Goal: Transaction & Acquisition: Obtain resource

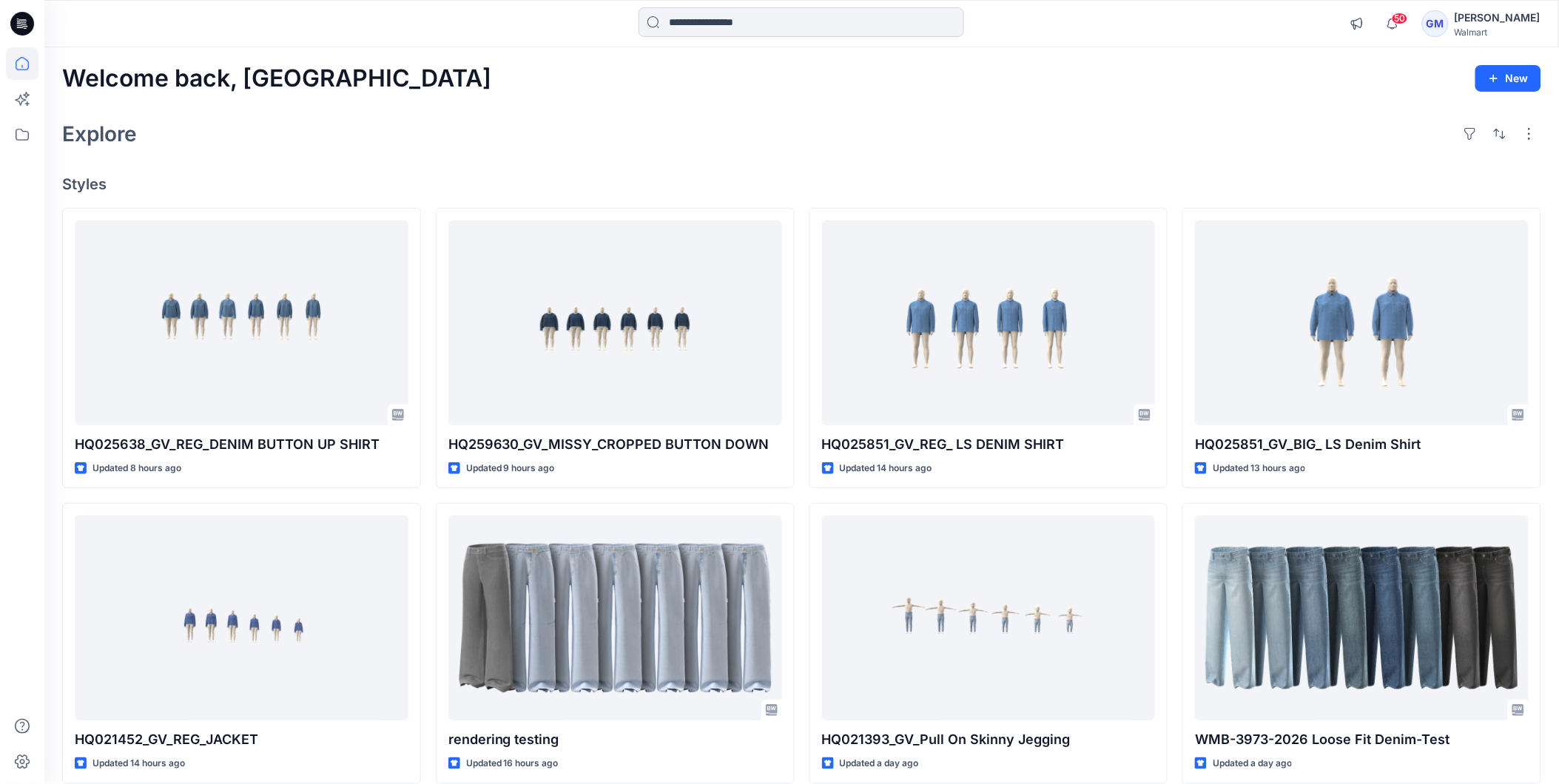
click at [853, 18] on input at bounding box center [801, 21] width 325 height 29
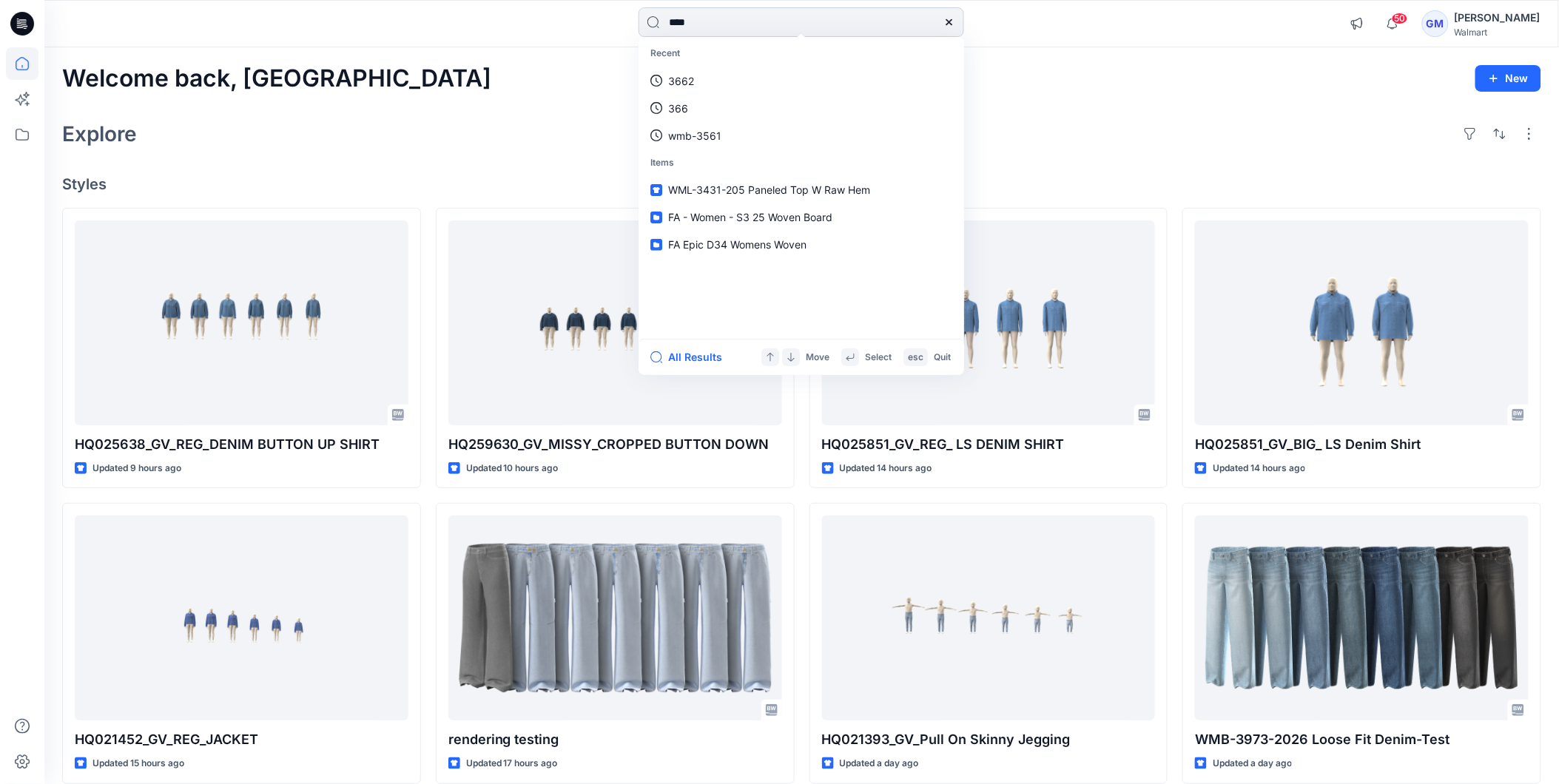
type input "****"
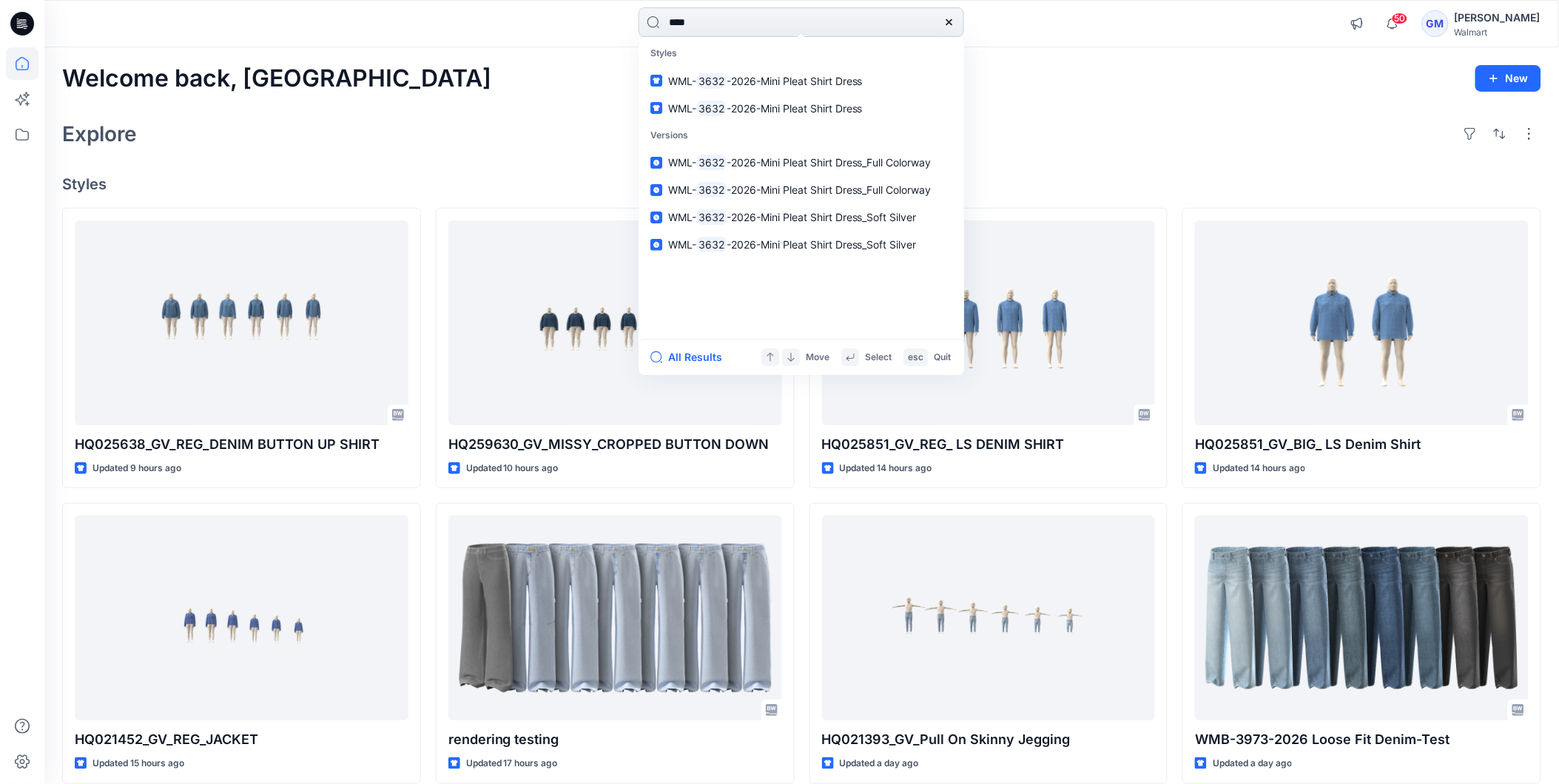
click at [878, 28] on input "****" at bounding box center [801, 21] width 325 height 29
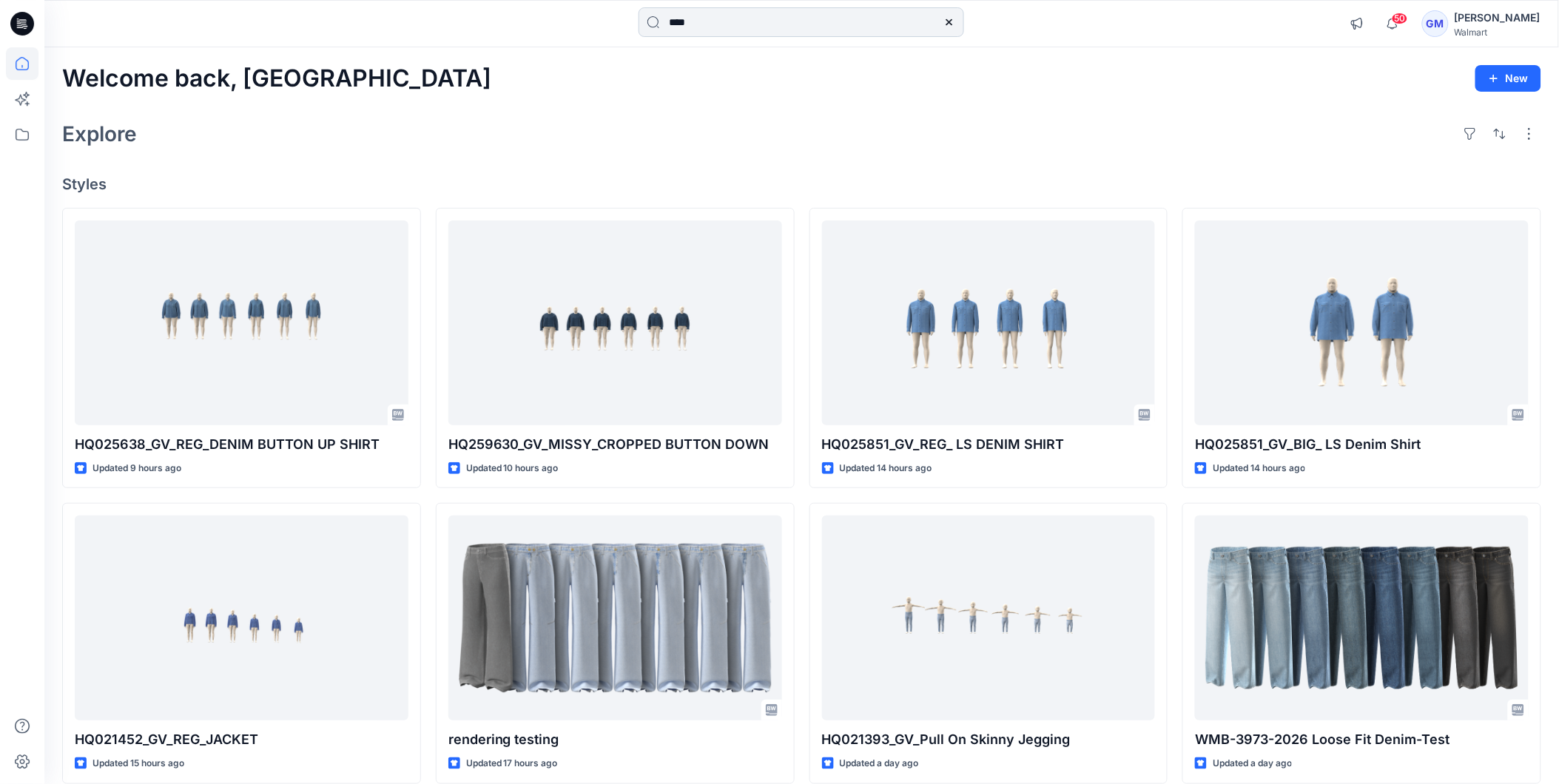
click at [715, 15] on input "****" at bounding box center [801, 21] width 325 height 29
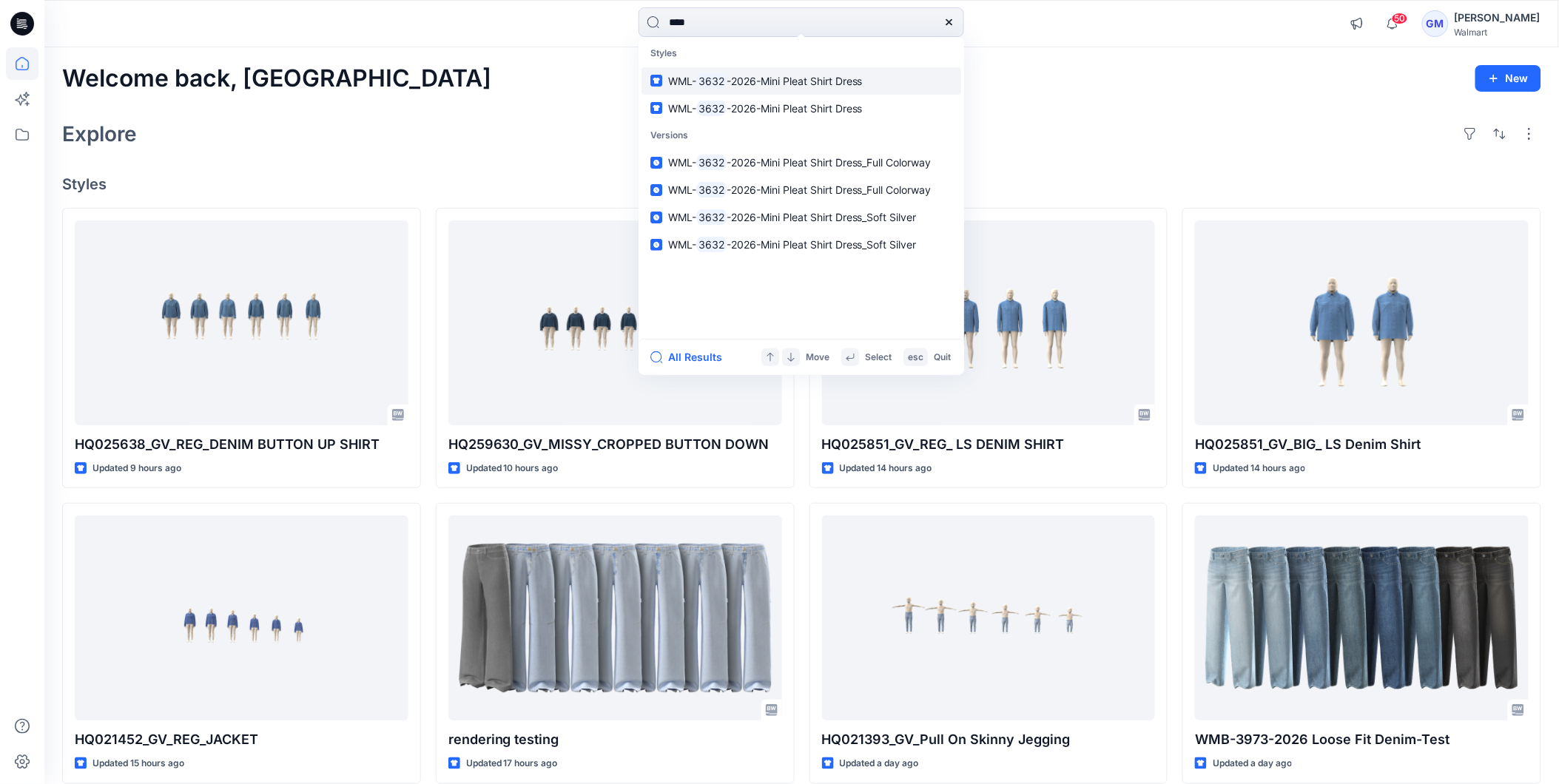
click at [752, 84] on span "-2026-Mini Pleat Shirt Dress" at bounding box center [794, 81] width 136 height 13
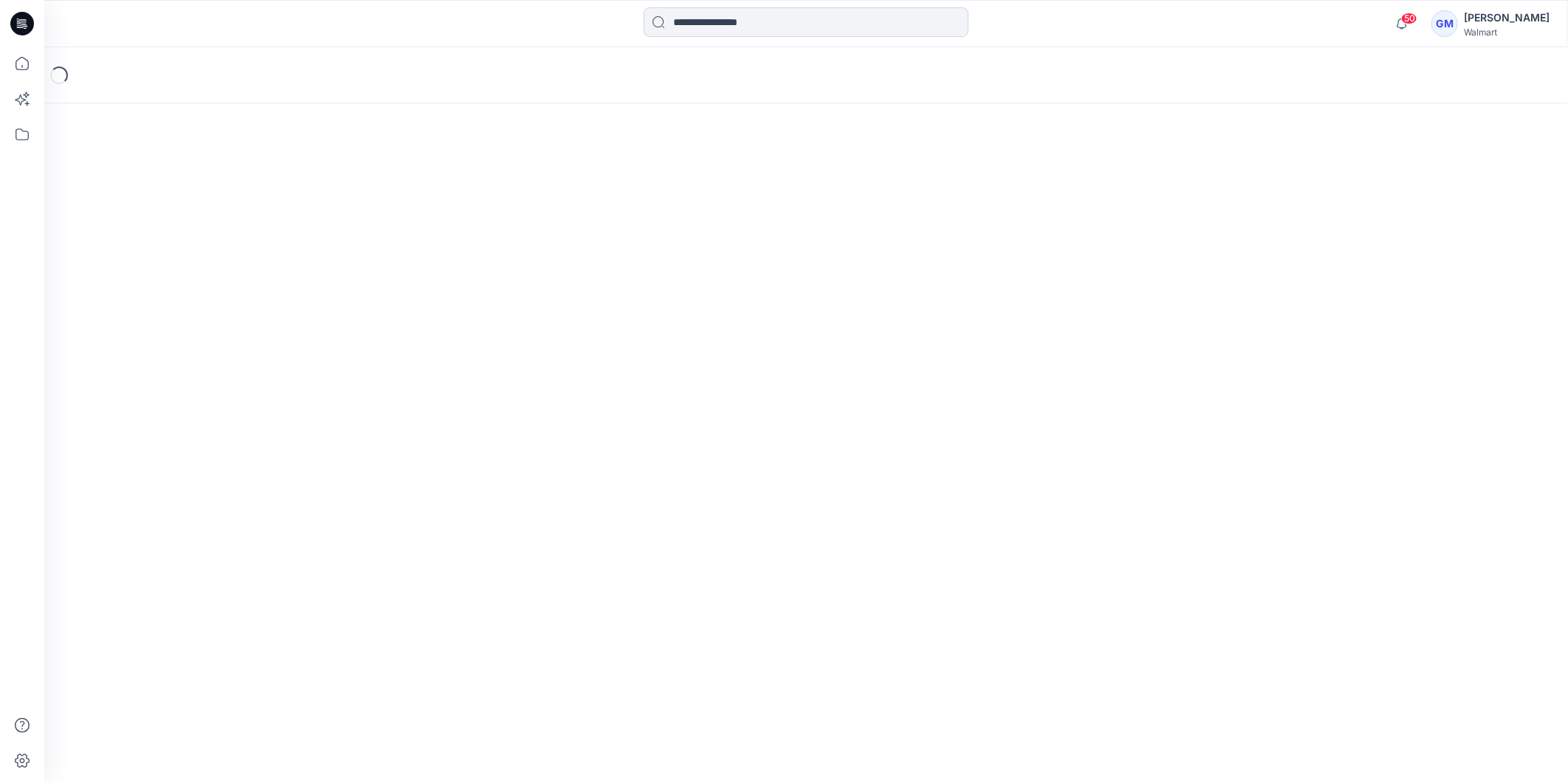
click at [721, 27] on input at bounding box center [806, 21] width 324 height 29
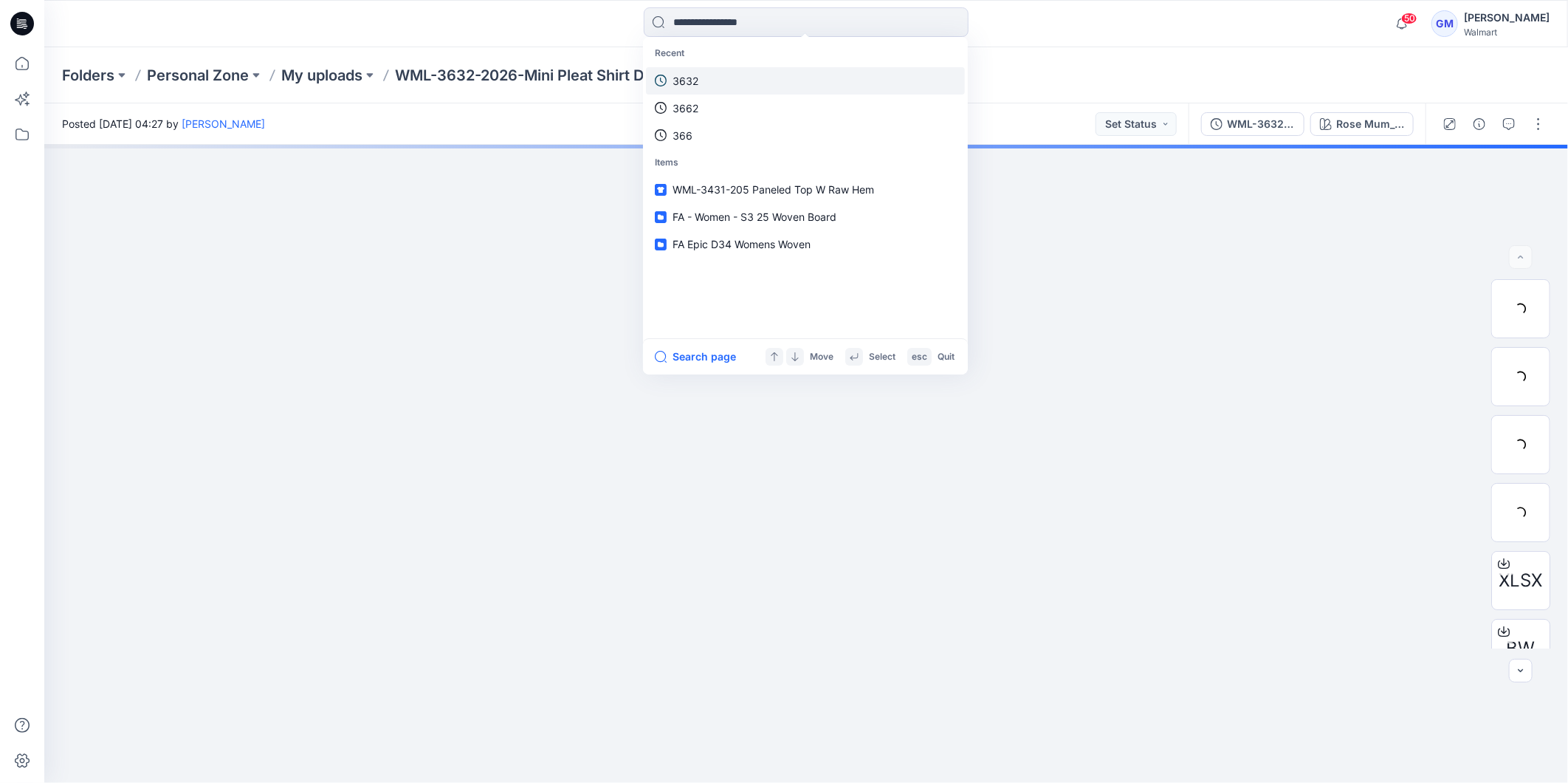
click at [718, 79] on link "3632" at bounding box center [806, 80] width 319 height 28
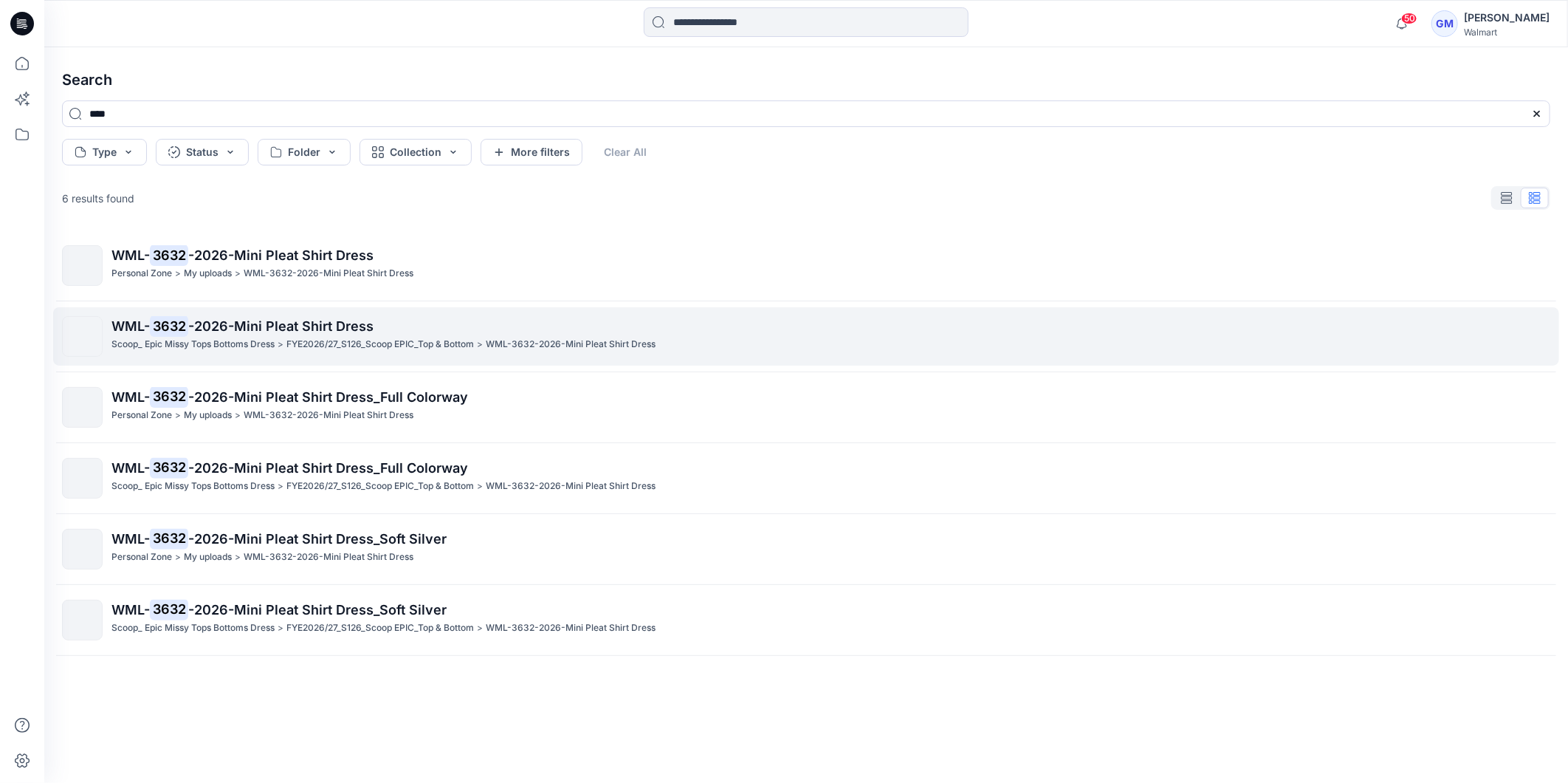
click at [238, 330] on span "-2026-Mini Pleat Shirt Dress" at bounding box center [281, 326] width 185 height 15
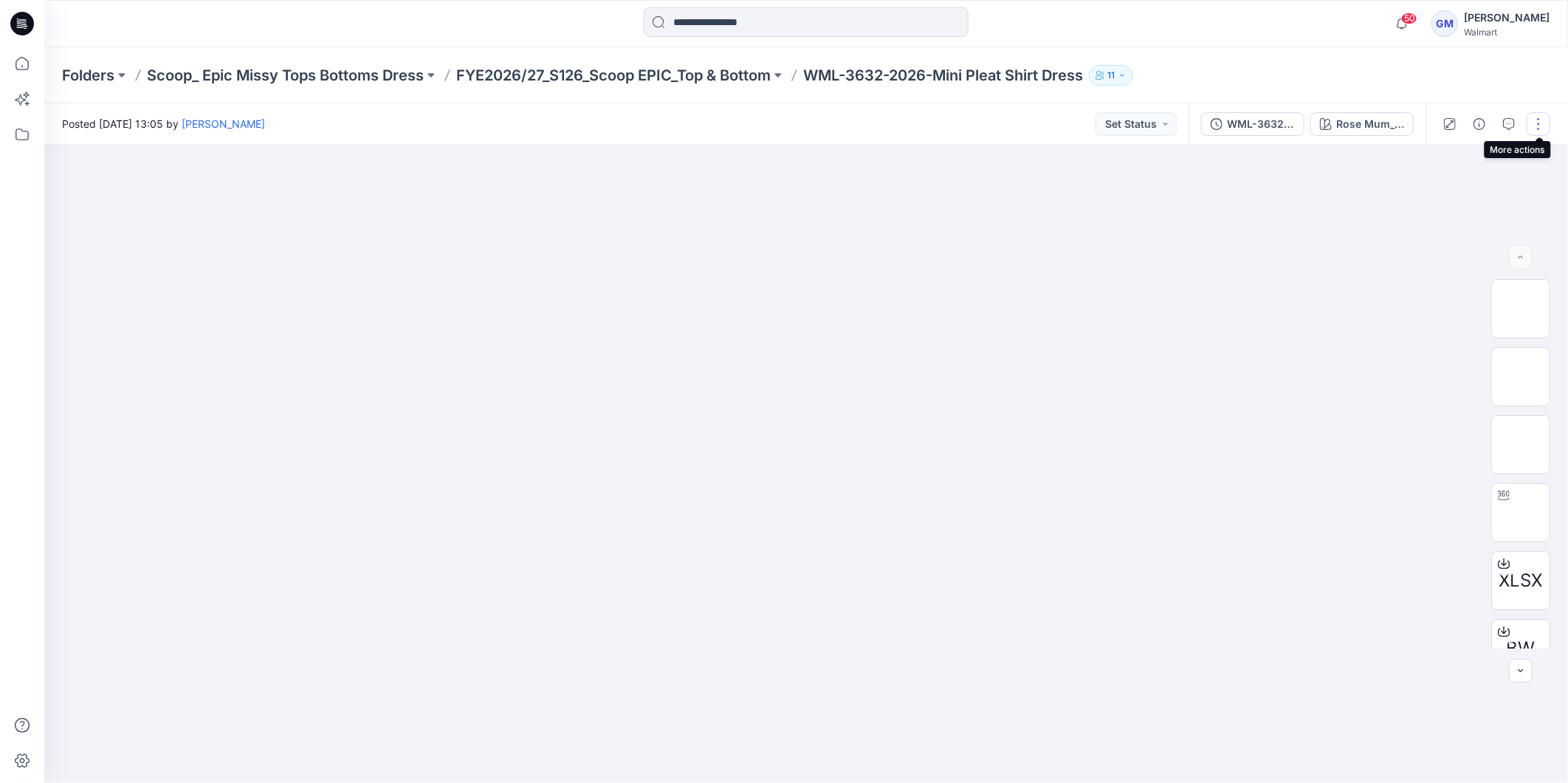
click at [1538, 126] on button "button" at bounding box center [1539, 124] width 24 height 24
click at [1171, 243] on img at bounding box center [806, 243] width 738 height 0
click at [1257, 127] on div "WML-3632-2026-Mini Pleat Shirt Dress_Full Colorway" at bounding box center [1261, 124] width 68 height 16
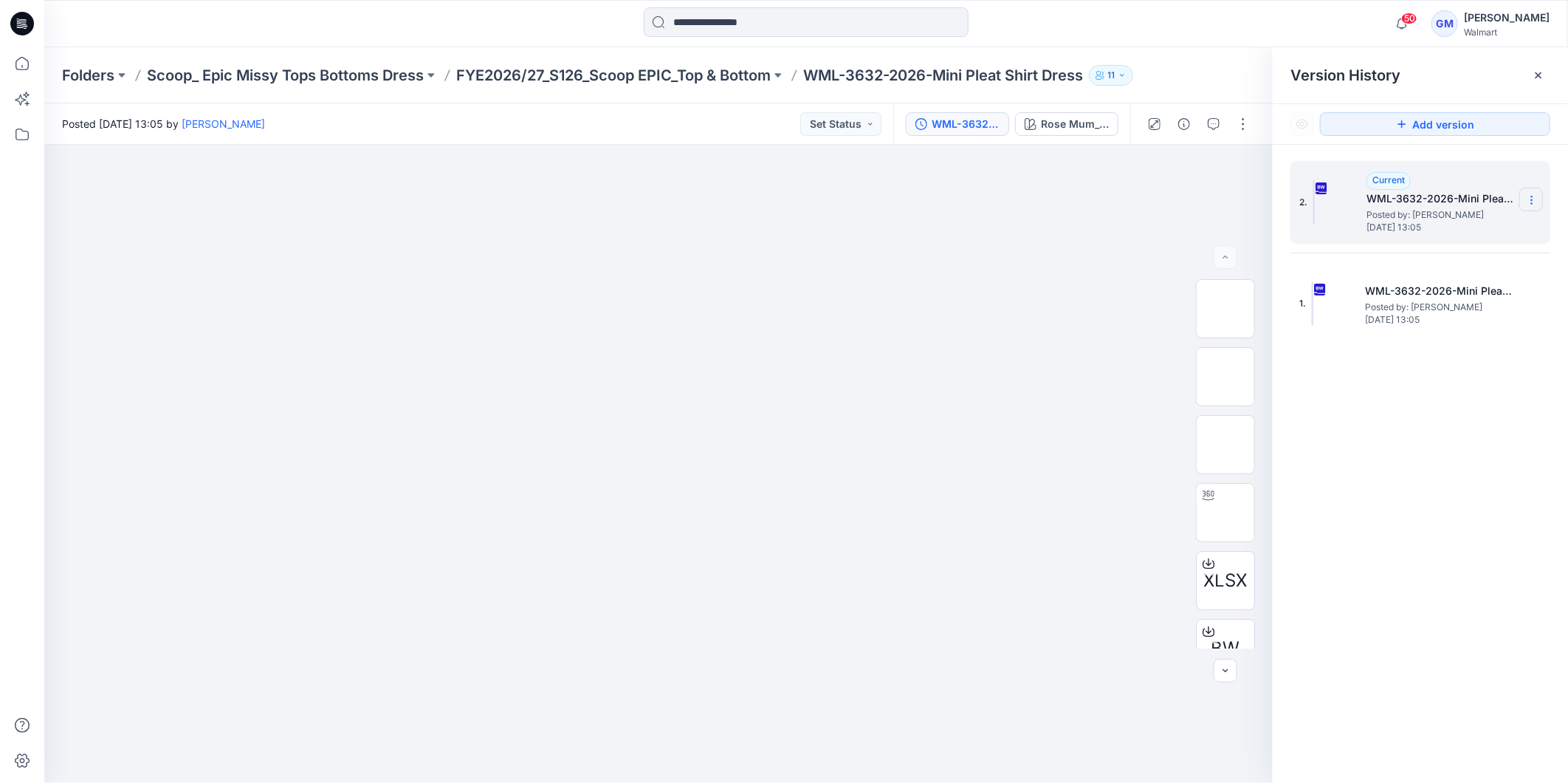
click at [1534, 200] on icon at bounding box center [1531, 200] width 12 height 12
click at [1482, 229] on span "Download Source BW File" at bounding box center [1457, 230] width 123 height 18
click at [1211, 558] on span "BW" at bounding box center [1226, 551] width 29 height 27
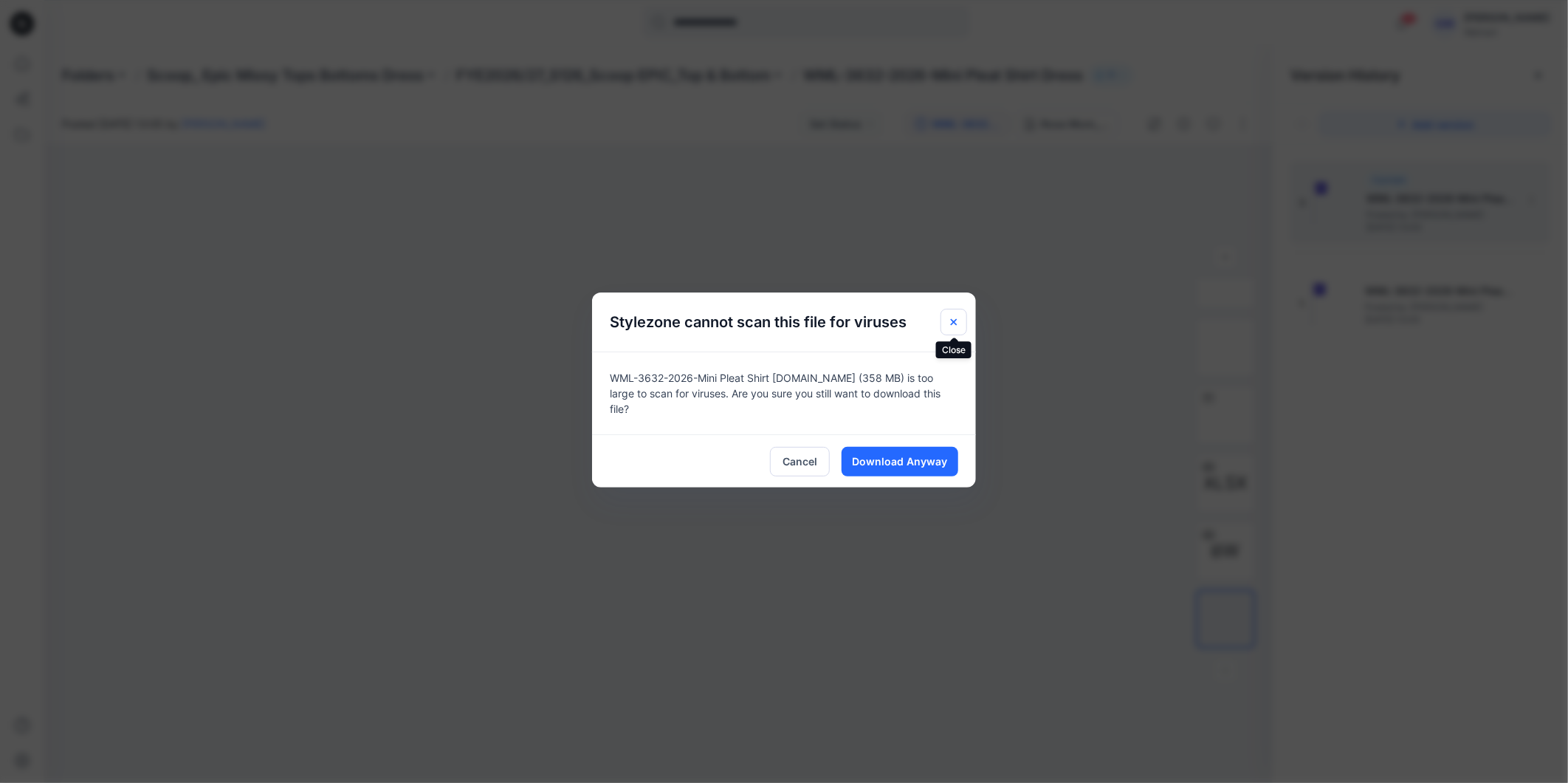
click at [953, 318] on icon "Close" at bounding box center [954, 322] width 12 height 12
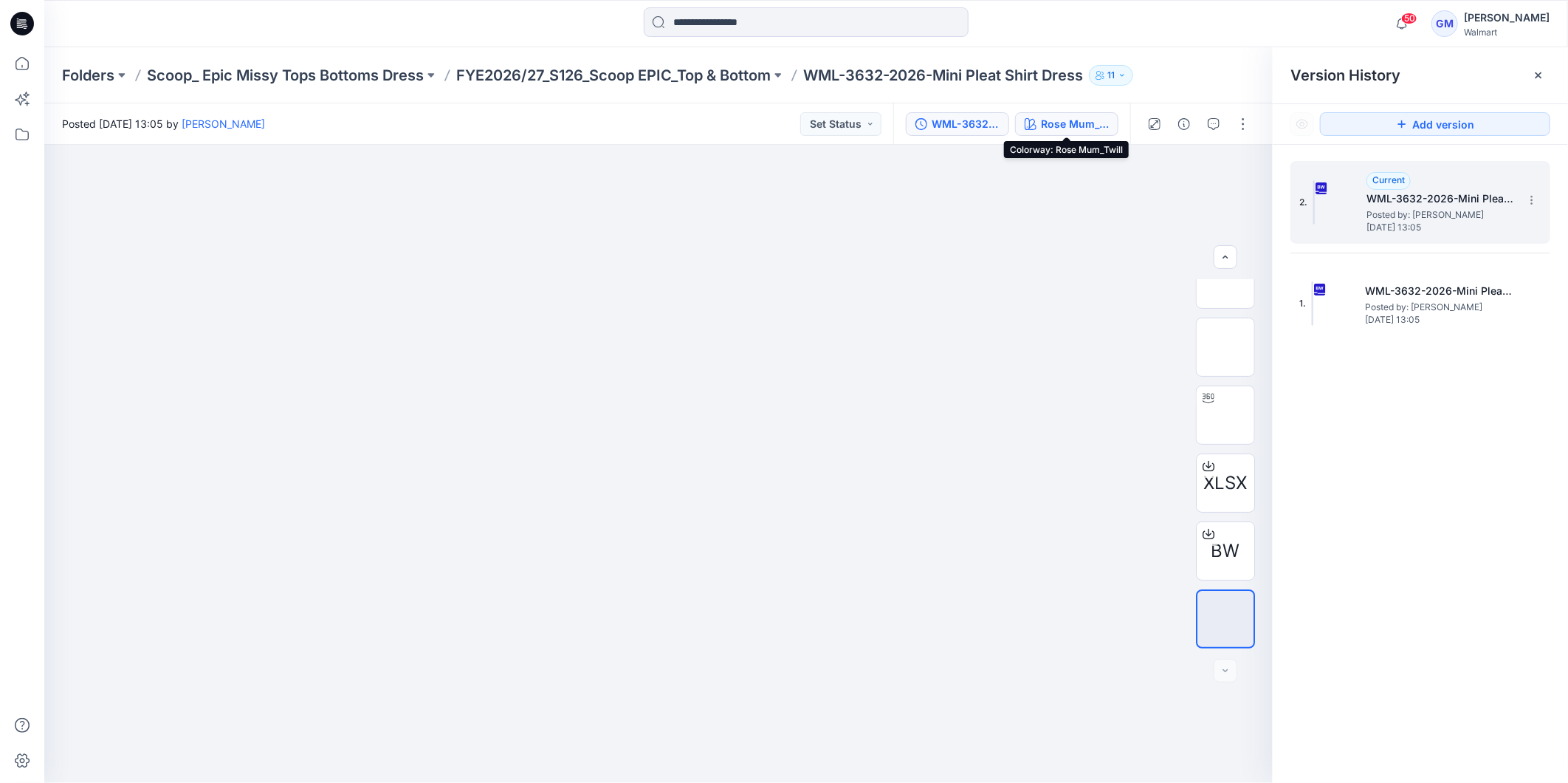
click at [1043, 128] on div "Rose Mum_Twill" at bounding box center [1075, 124] width 68 height 16
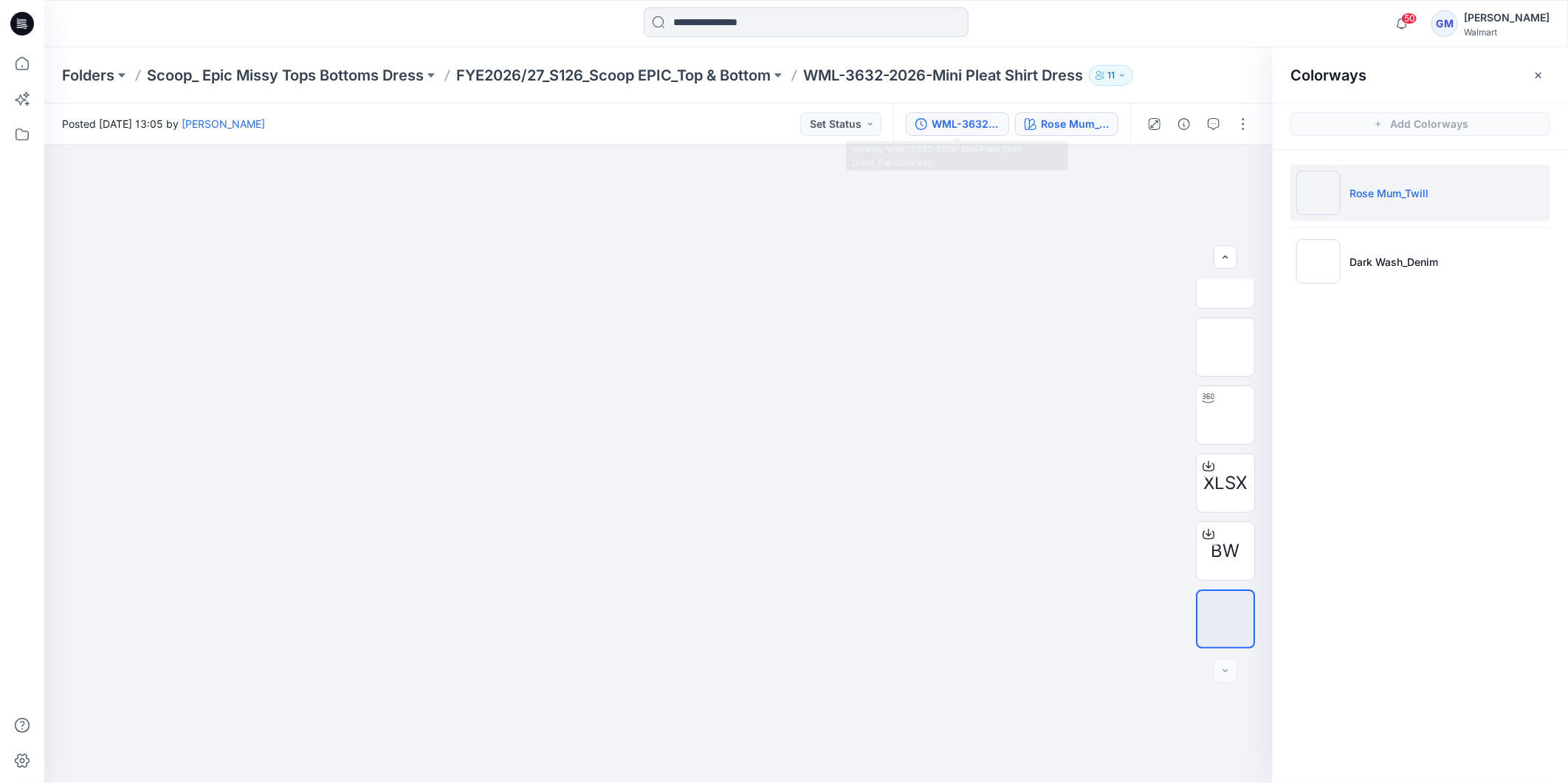
click at [970, 128] on div "WML-3632-2026-Mini Pleat Shirt Dress_Full Colorway" at bounding box center [965, 124] width 68 height 16
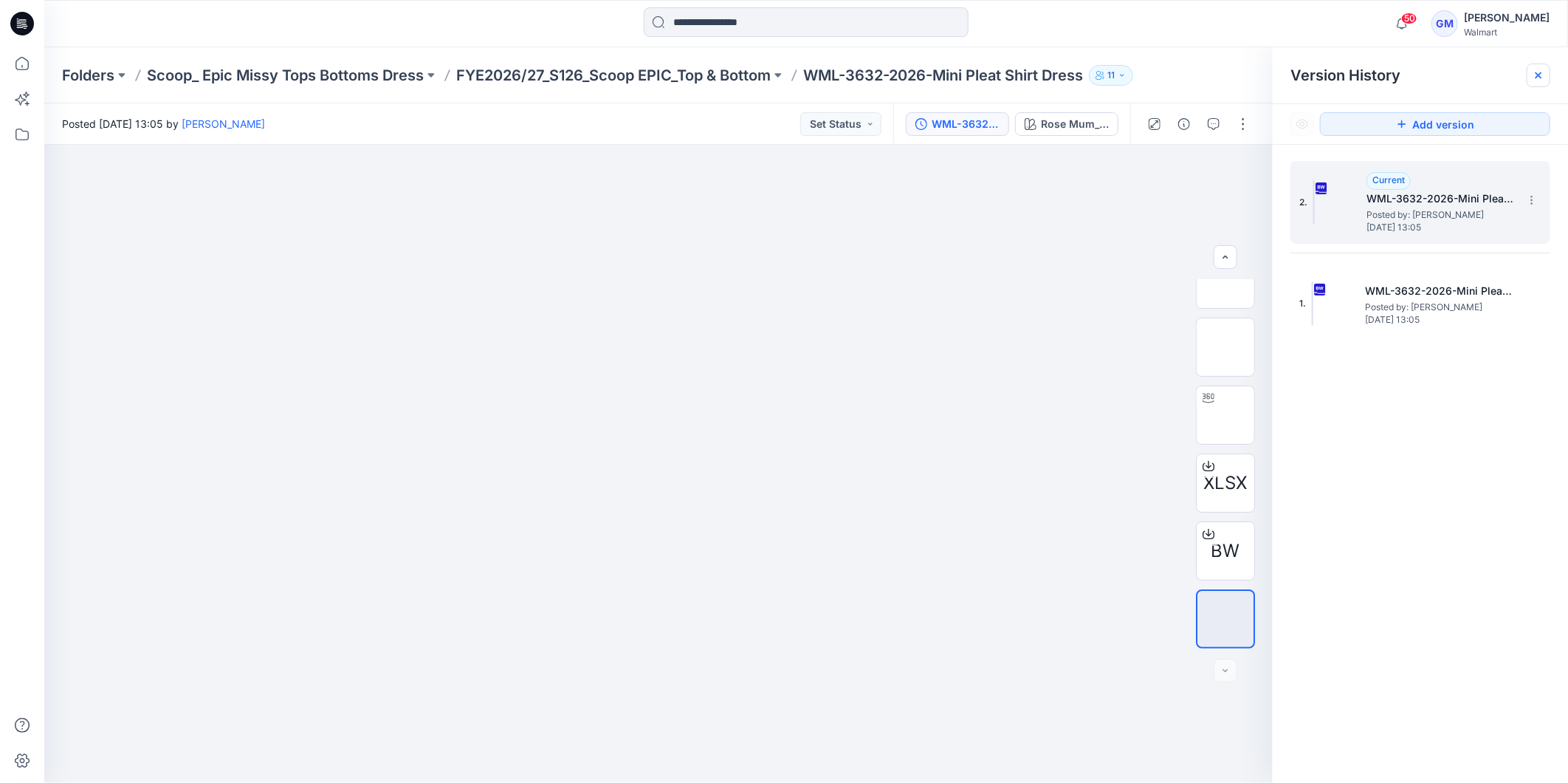
click at [1540, 76] on icon at bounding box center [1539, 75] width 6 height 6
